Goal: Task Accomplishment & Management: Manage account settings

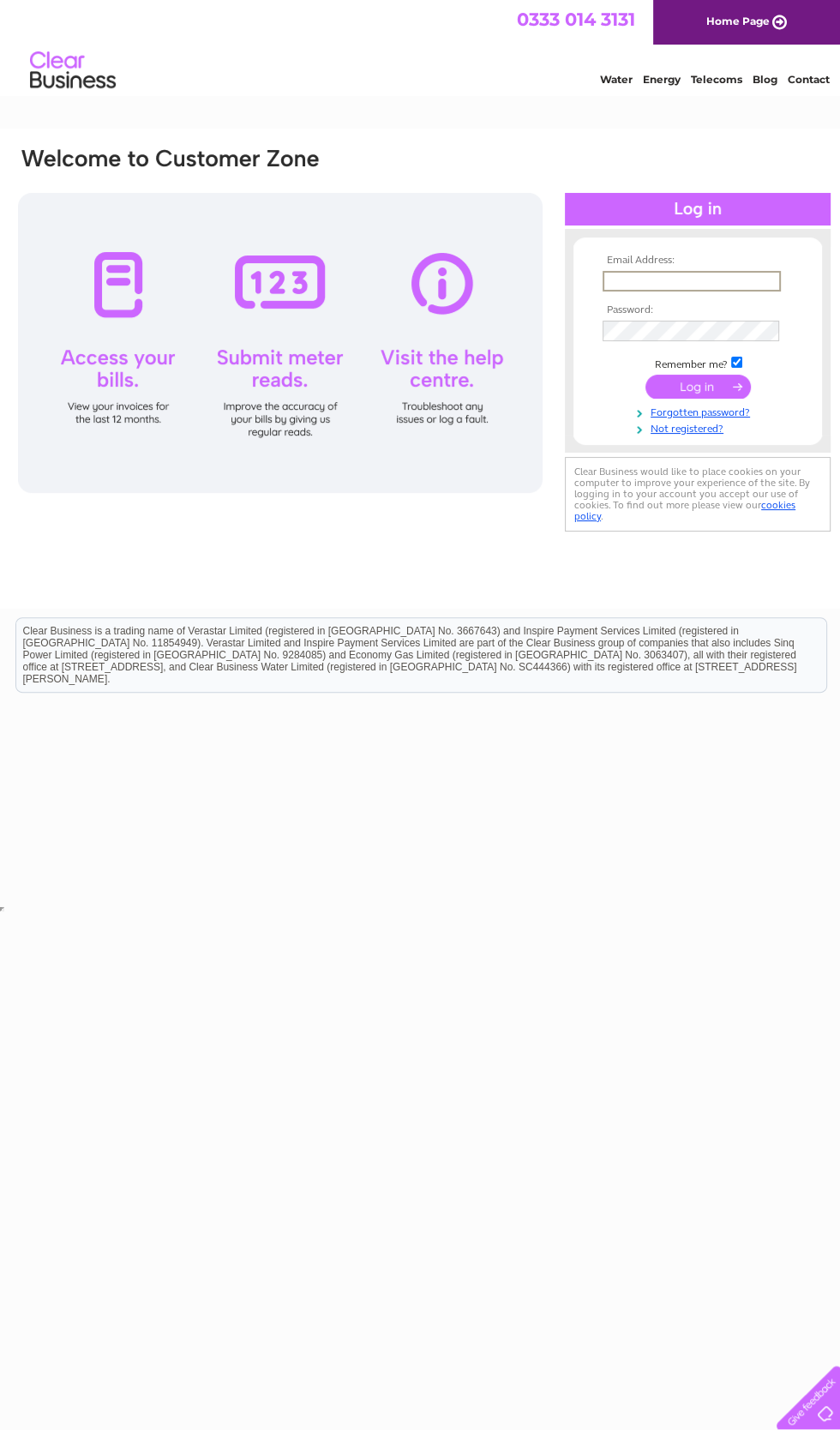
click at [736, 275] on input "text" at bounding box center [691, 281] width 178 height 20
type input "[EMAIL_ADDRESS][DOMAIN_NAME]"
click at [726, 390] on input "submit" at bounding box center [698, 385] width 105 height 24
click at [698, 387] on input "submit" at bounding box center [698, 385] width 105 height 24
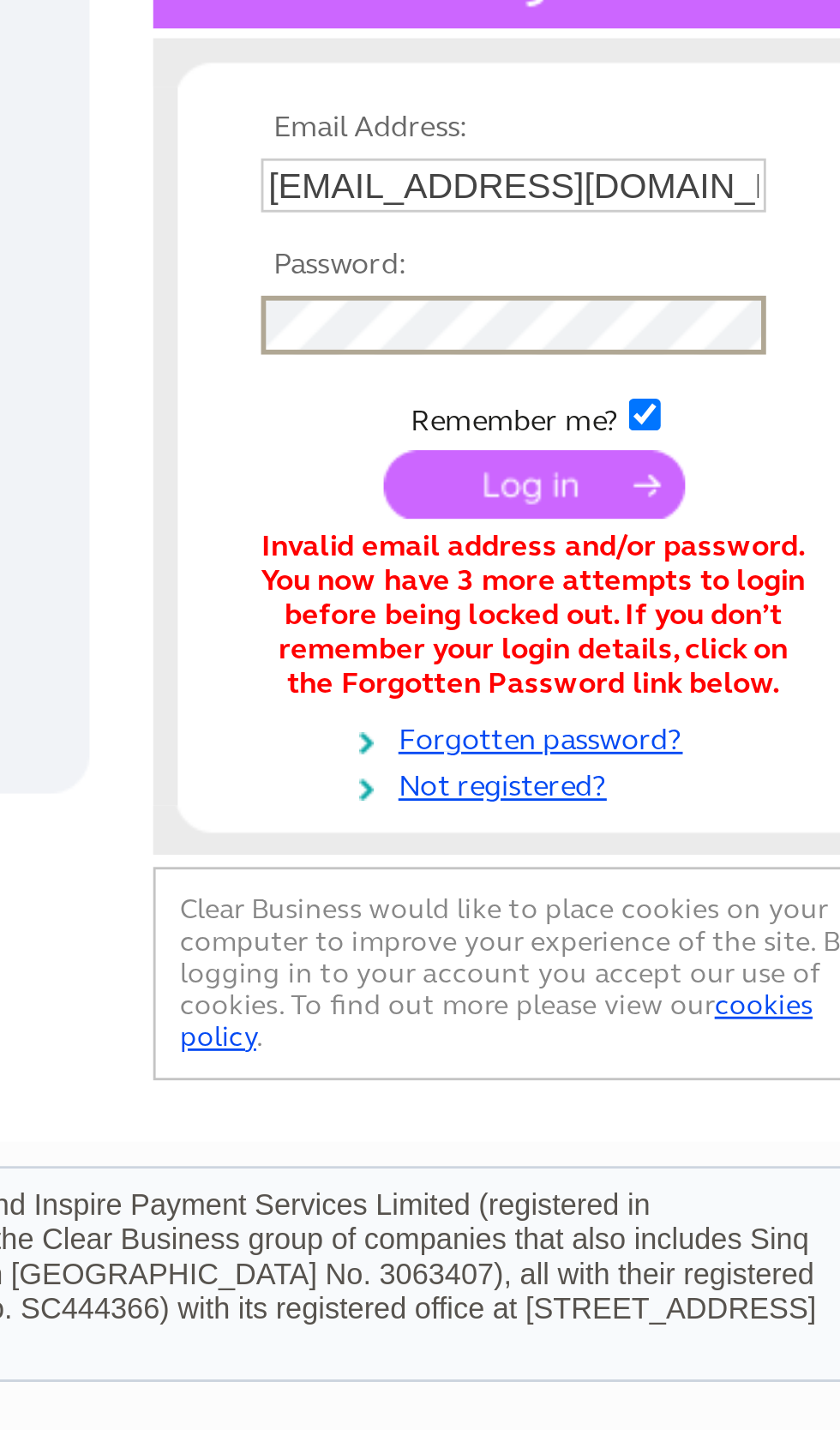
scroll to position [0, 8]
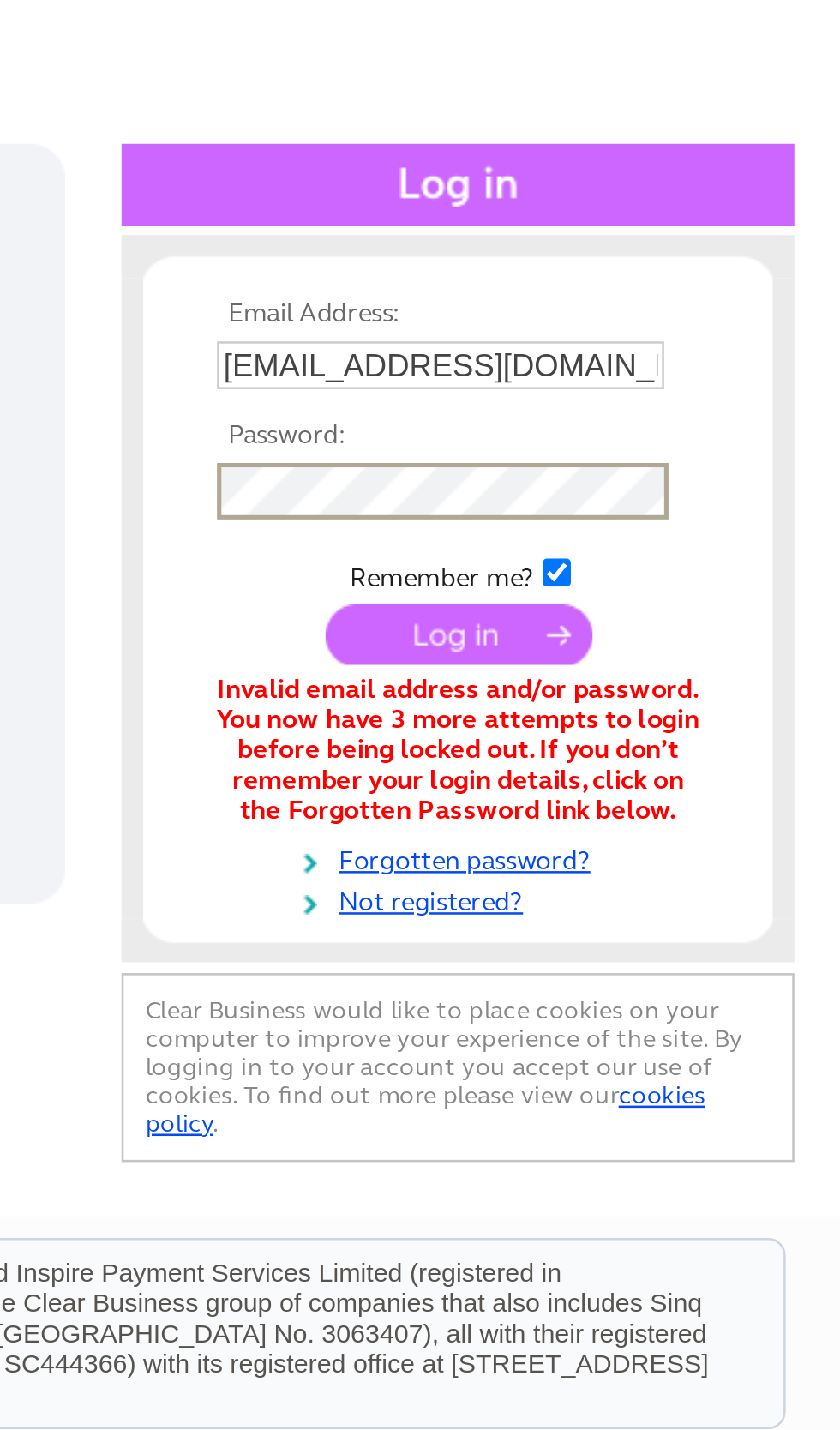
click at [590, 371] on td at bounding box center [688, 386] width 199 height 32
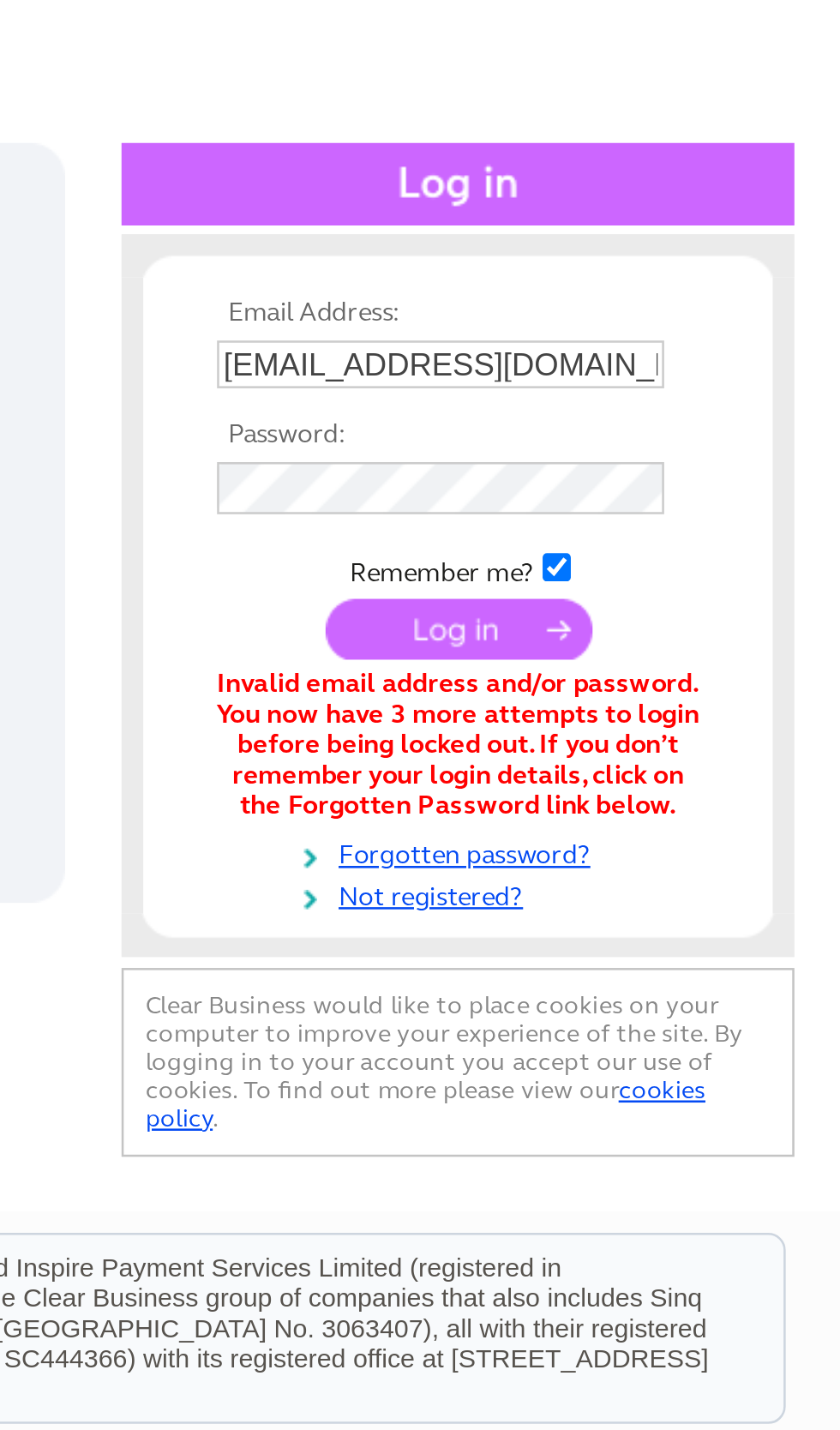
click at [637, 373] on input "submit" at bounding box center [689, 385] width 105 height 24
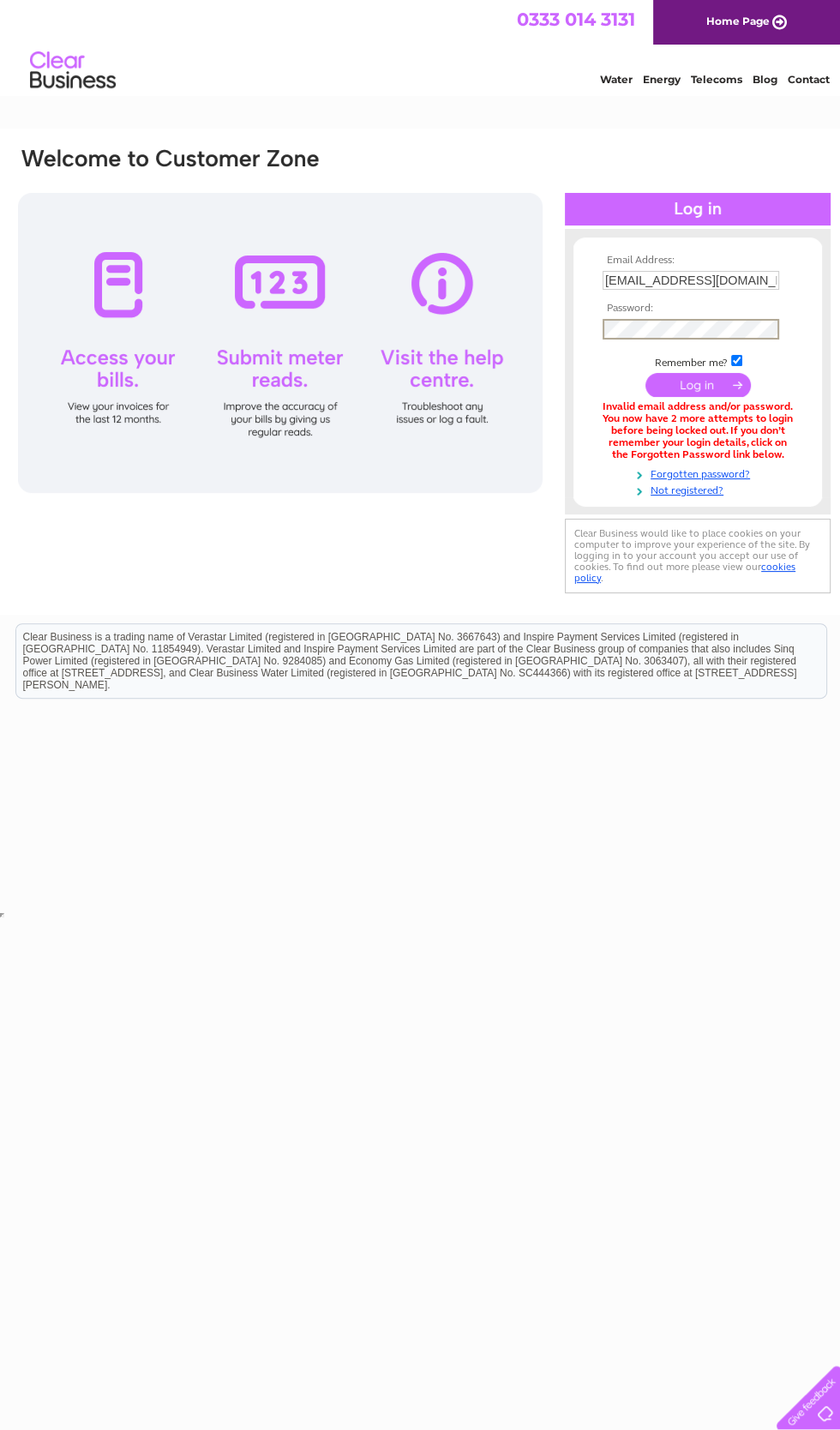
scroll to position [0, 8]
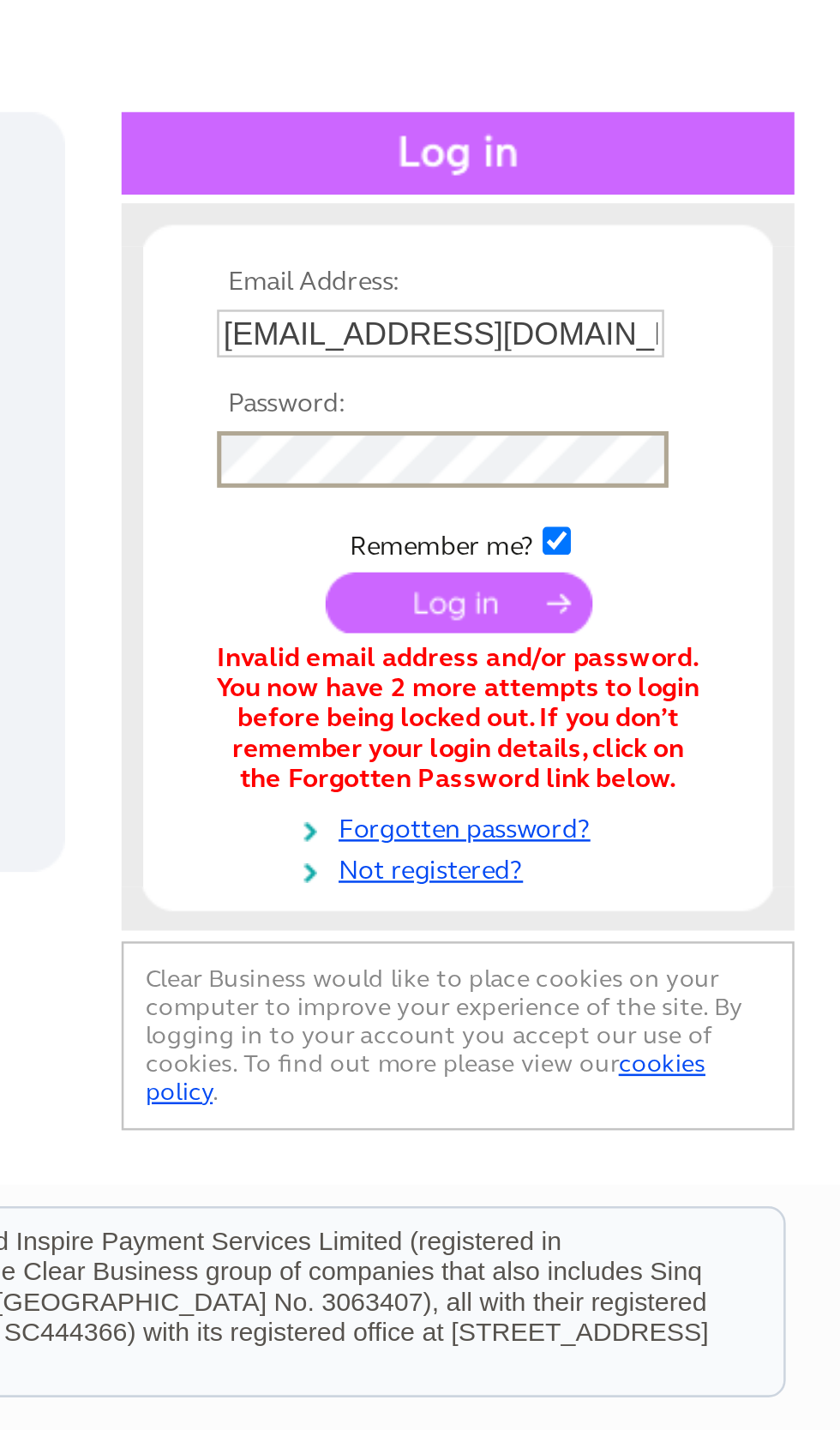
click at [637, 374] on input "submit" at bounding box center [689, 386] width 105 height 24
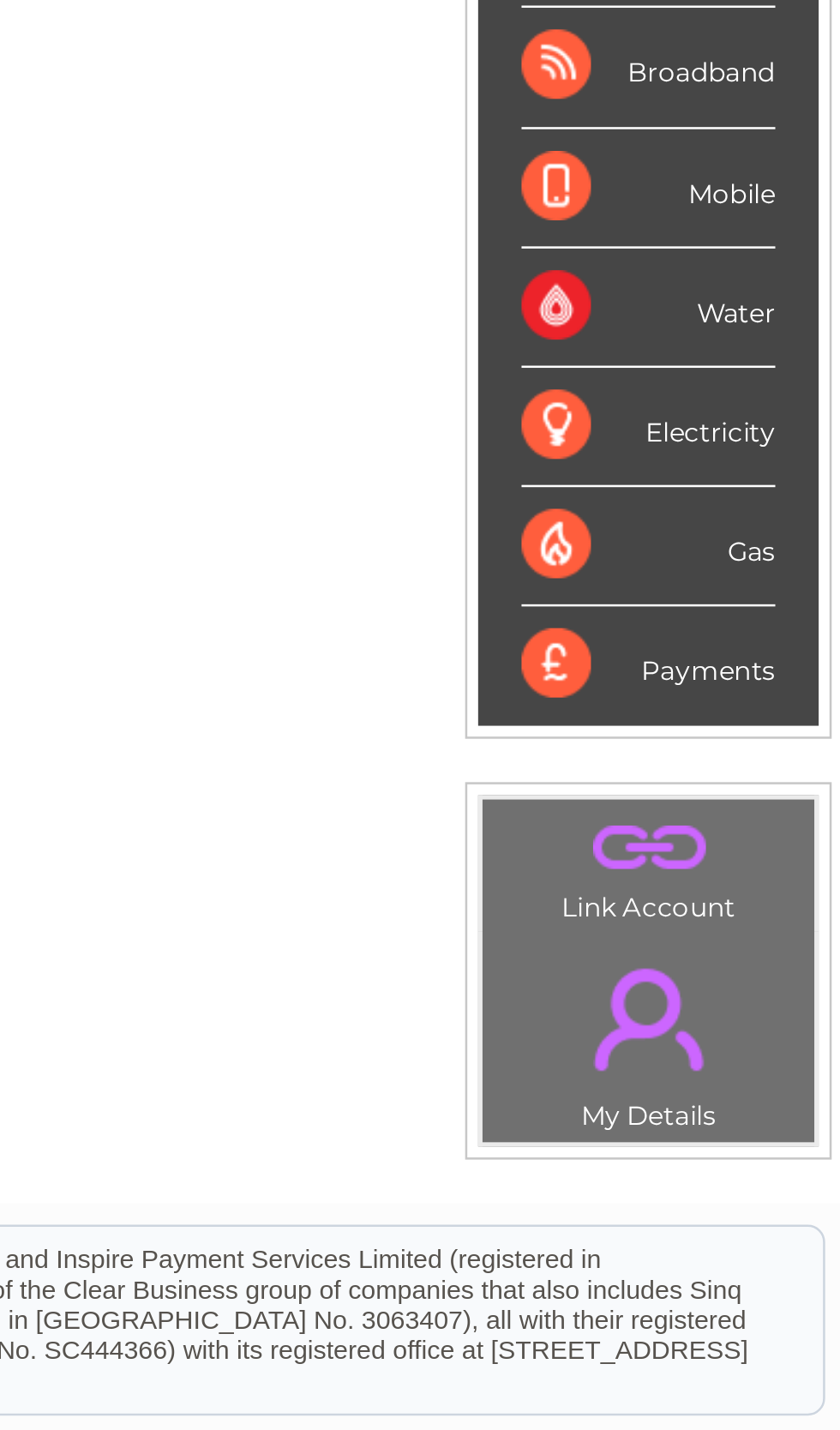
scroll to position [0, 8]
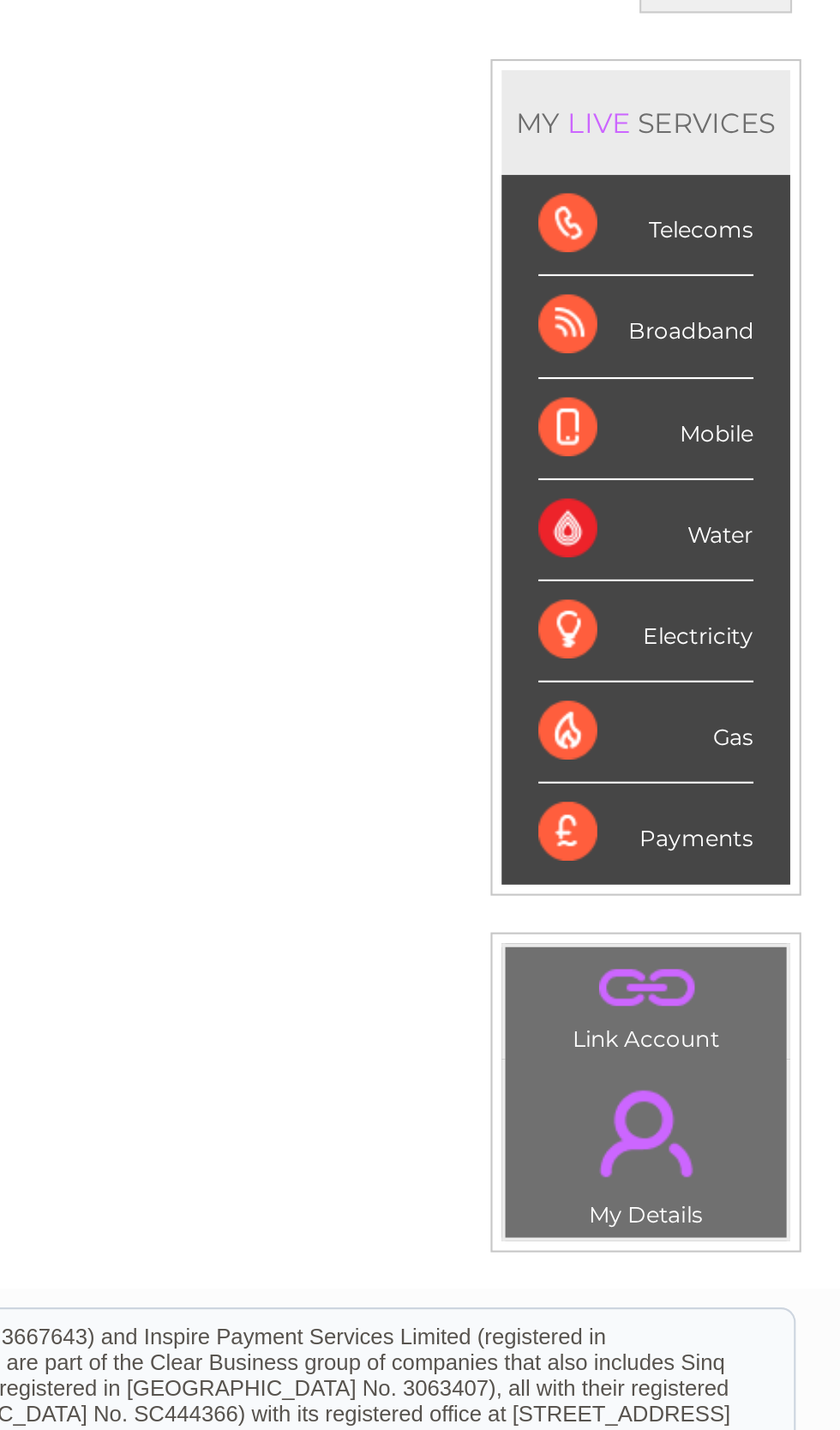
click at [699, 469] on div "Electricity" at bounding box center [749, 492] width 100 height 47
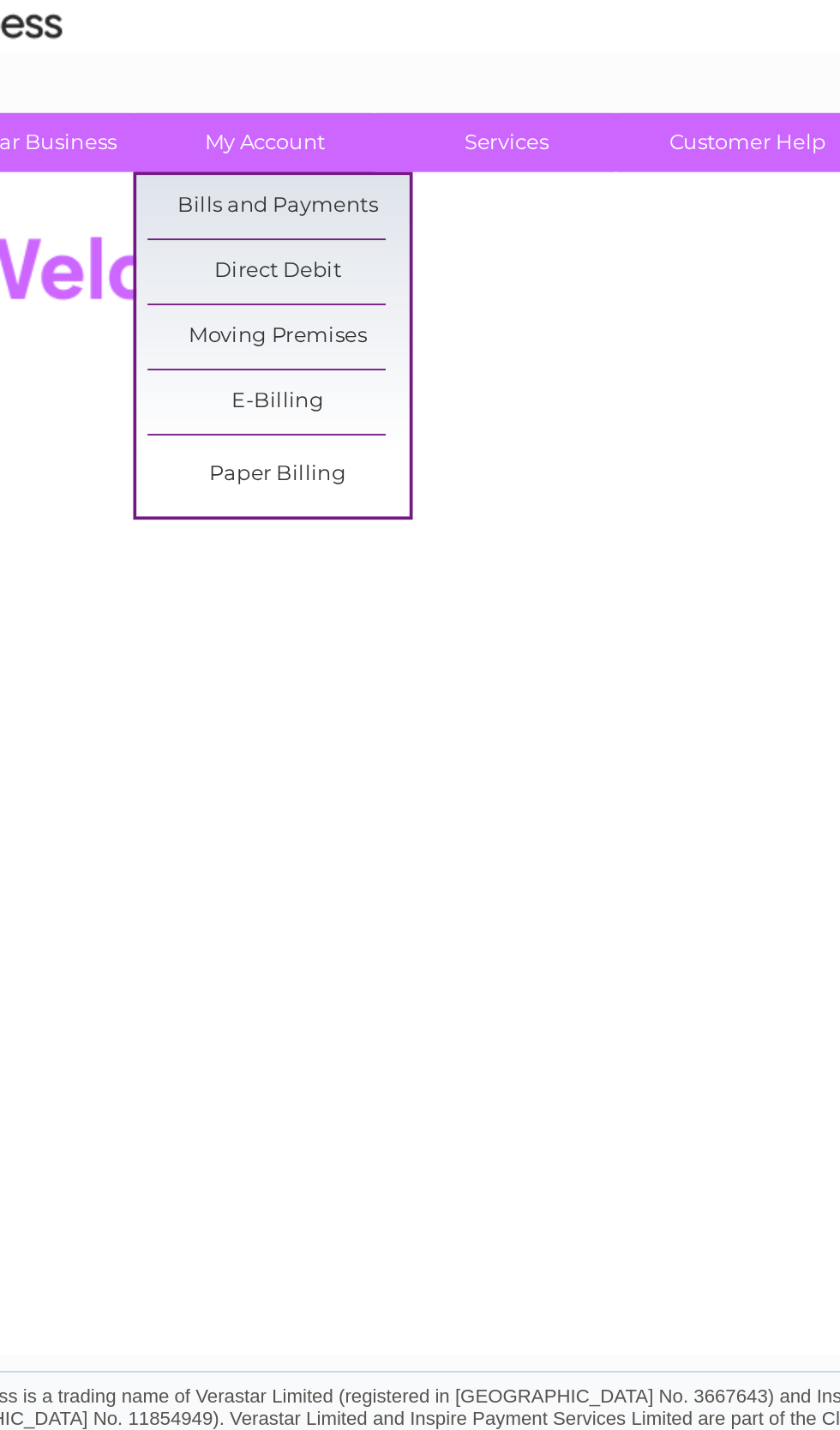
click at [186, 162] on link "Bills and Payments" at bounding box center [224, 178] width 141 height 34
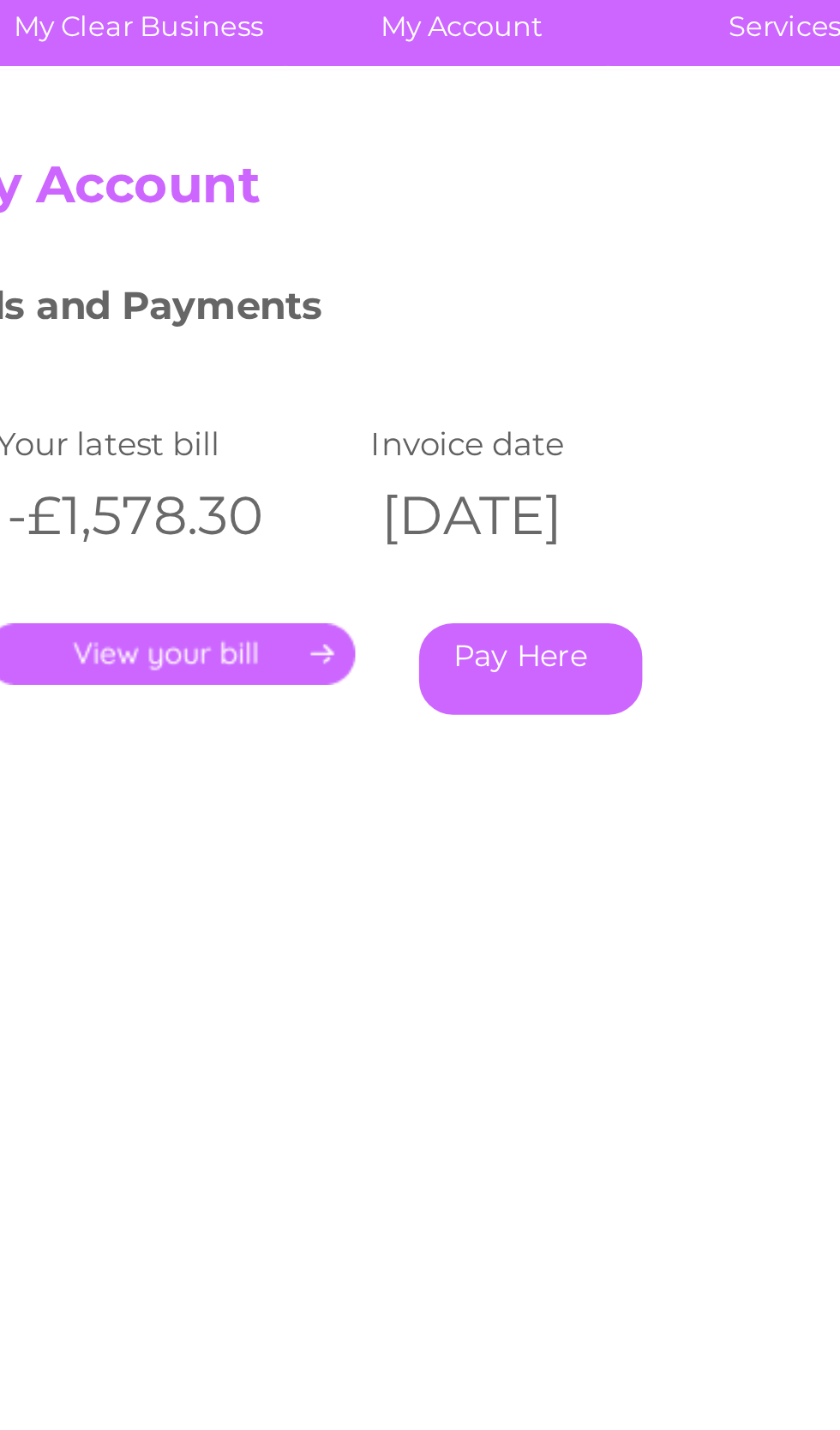
click at [93, 385] on link "." at bounding box center [107, 397] width 149 height 25
